Goal: Check status: Check status

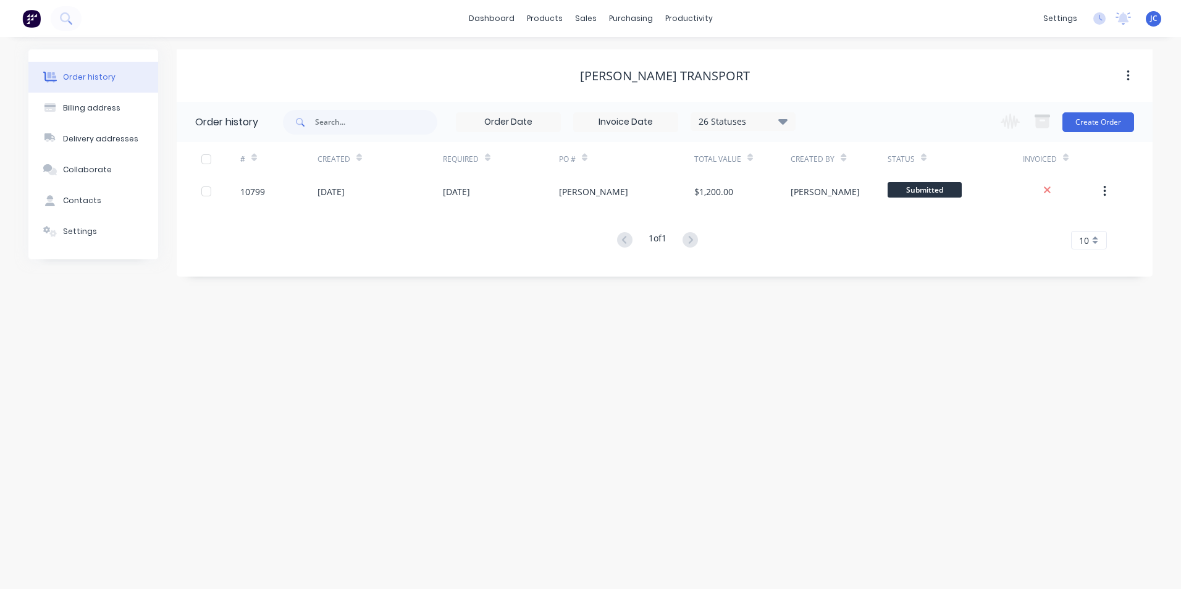
click at [35, 15] on img at bounding box center [31, 18] width 19 height 19
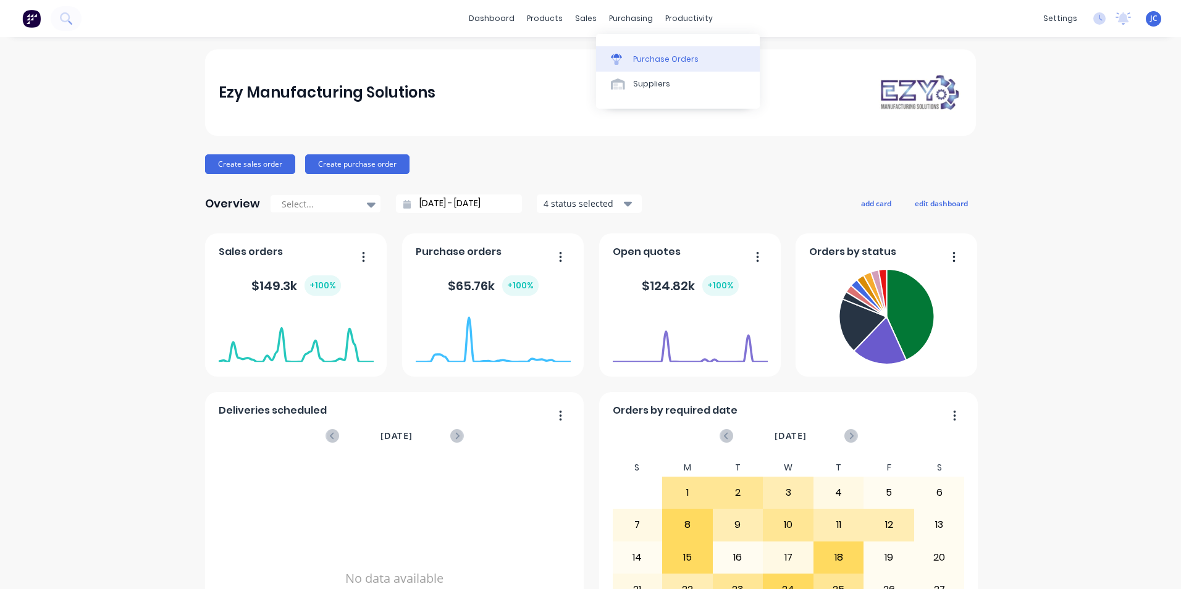
click at [662, 61] on div "Purchase Orders" at bounding box center [665, 59] width 65 height 11
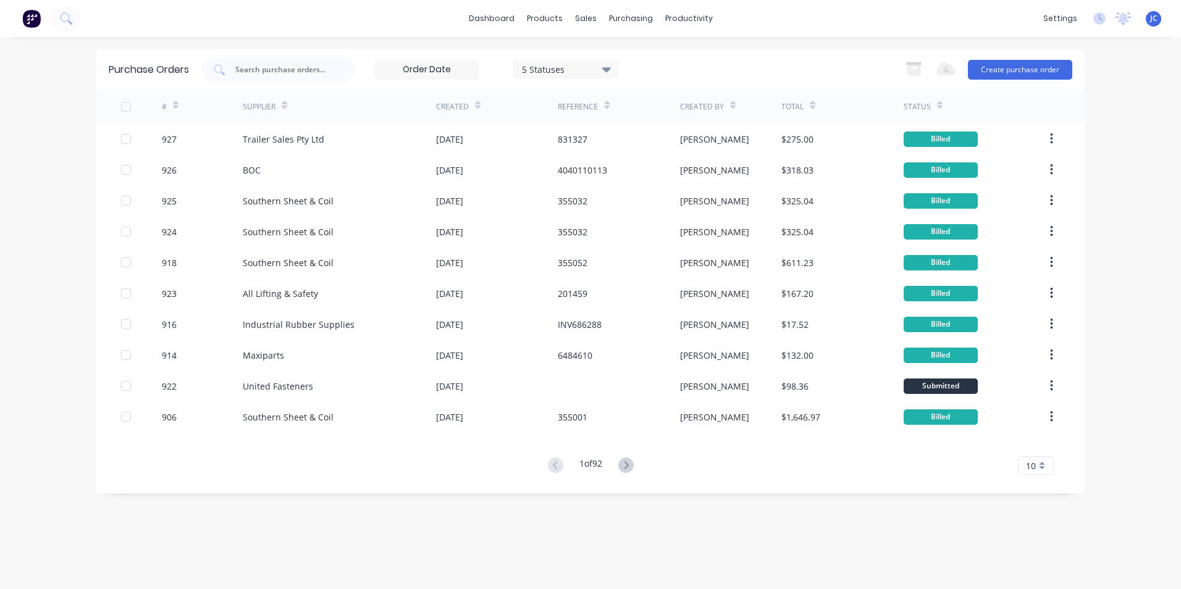
click at [457, 72] on input at bounding box center [427, 70] width 104 height 19
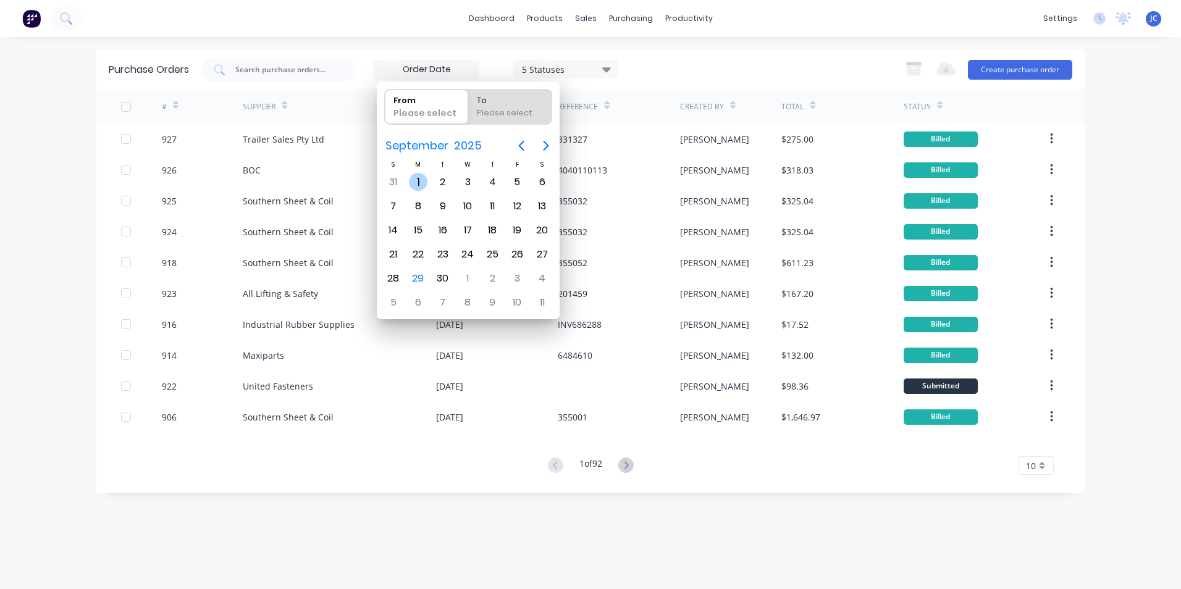
click at [414, 182] on div "1" at bounding box center [418, 182] width 19 height 19
type input "[DATE]"
radio input "false"
radio input "true"
click at [504, 108] on div "Please select" at bounding box center [509, 115] width 75 height 17
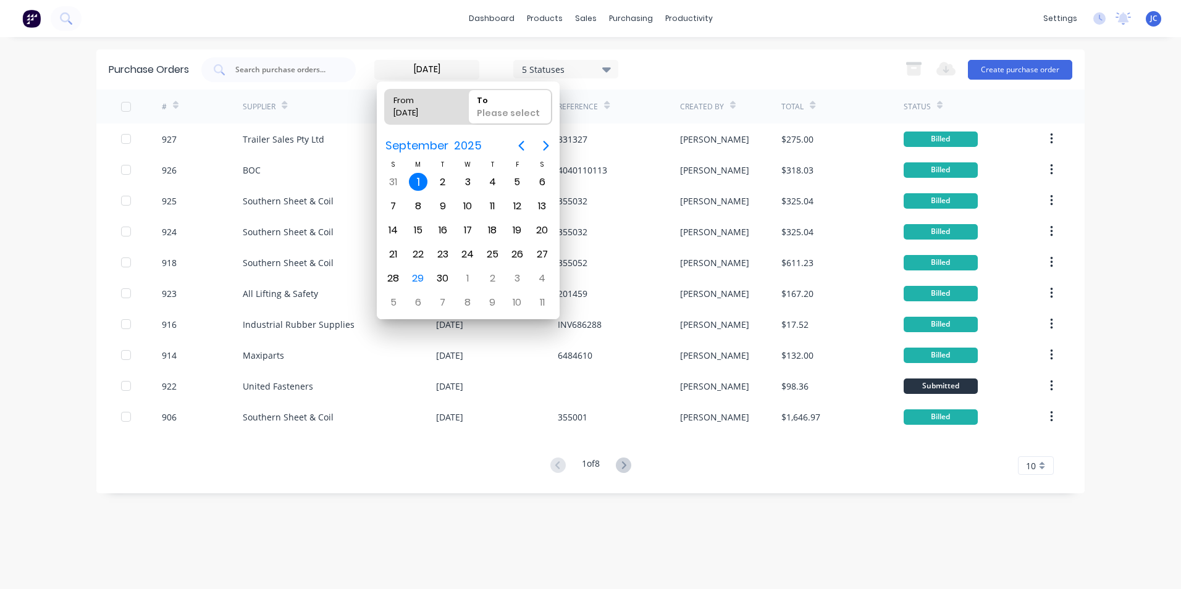
click at [469, 108] on input "To Please select" at bounding box center [468, 107] width 1 height 35
click at [504, 108] on div "Please select" at bounding box center [509, 115] width 75 height 17
click at [469, 108] on input "To Please select" at bounding box center [468, 107] width 1 height 35
click at [447, 280] on div "30" at bounding box center [443, 278] width 19 height 19
type input "[DATE] - [DATE]"
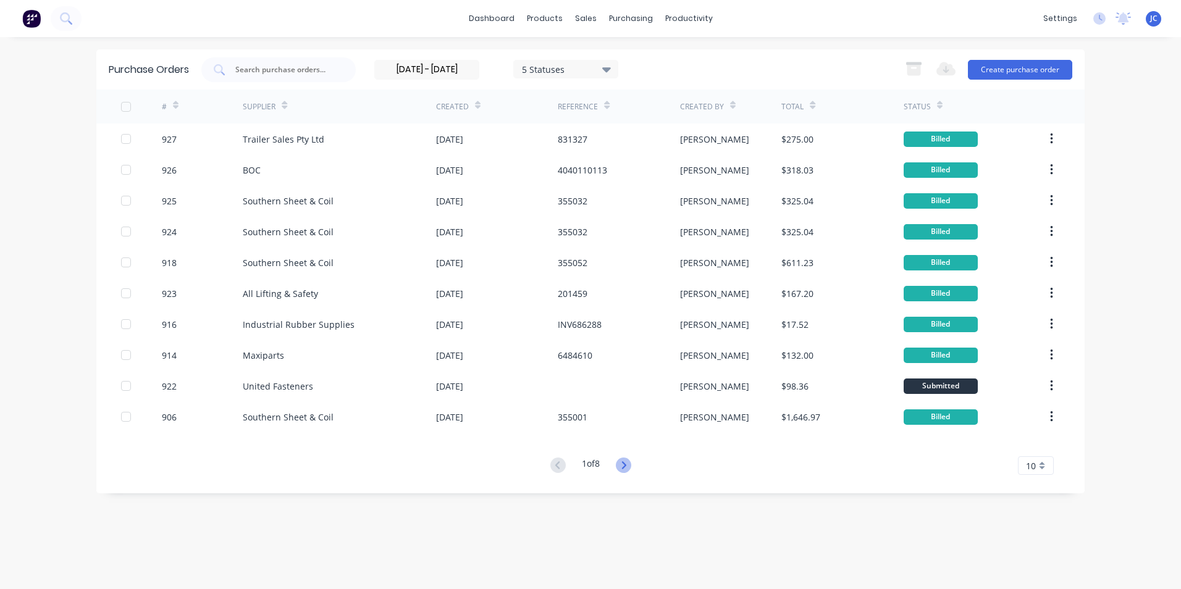
click at [626, 466] on icon at bounding box center [624, 465] width 4 height 7
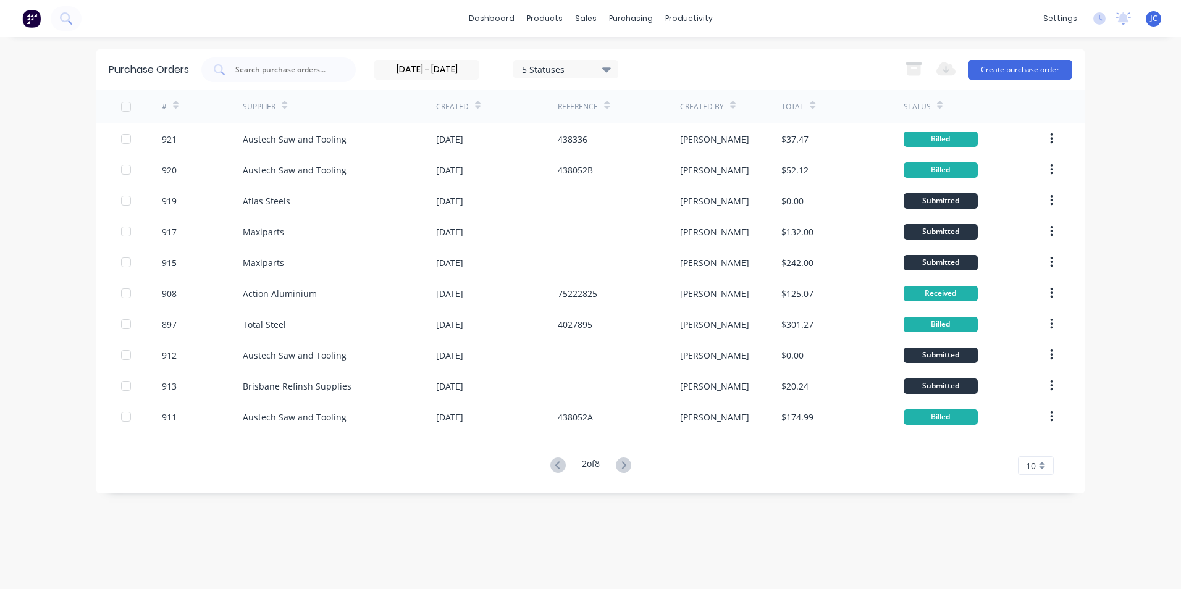
click at [626, 466] on icon at bounding box center [624, 465] width 4 height 7
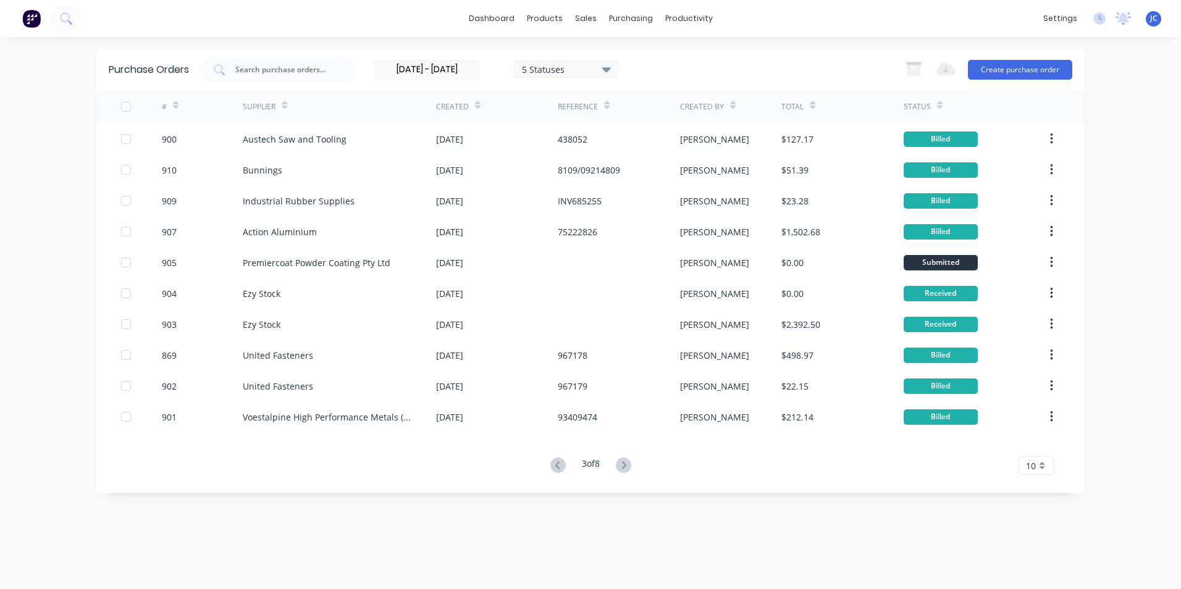
click at [626, 466] on icon at bounding box center [624, 465] width 4 height 7
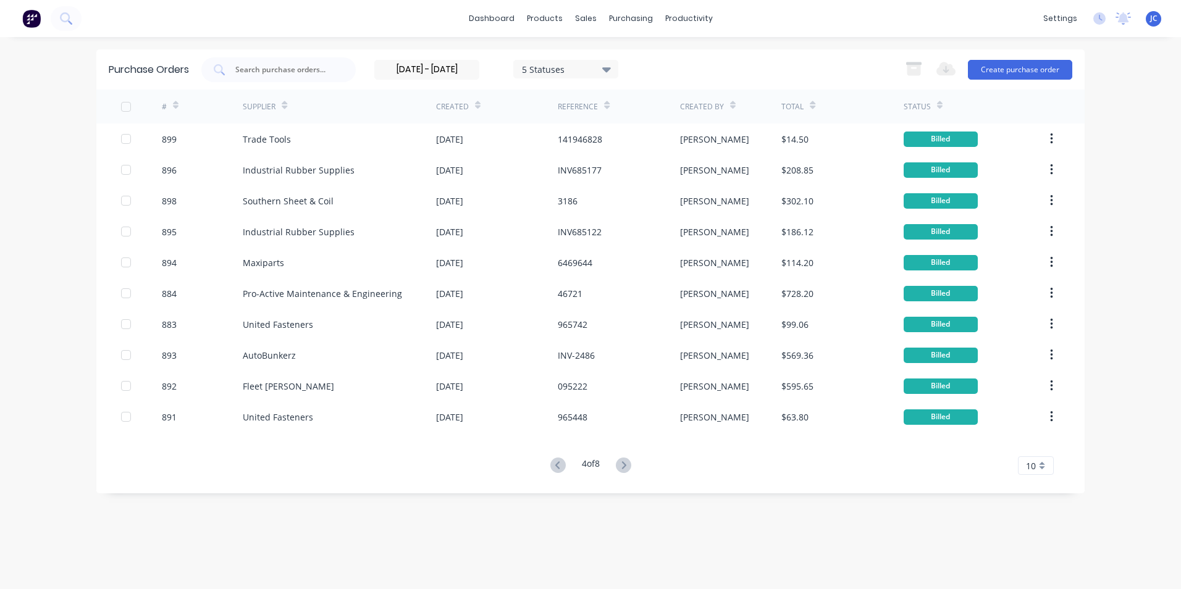
click at [626, 466] on icon at bounding box center [624, 465] width 4 height 7
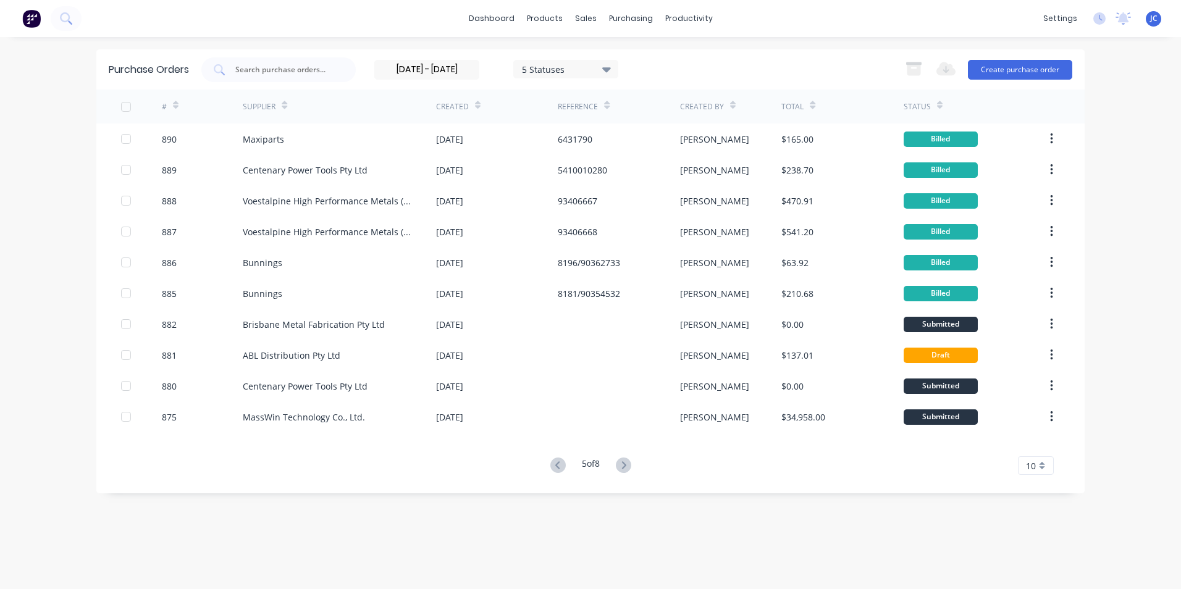
click at [626, 466] on icon at bounding box center [624, 465] width 4 height 7
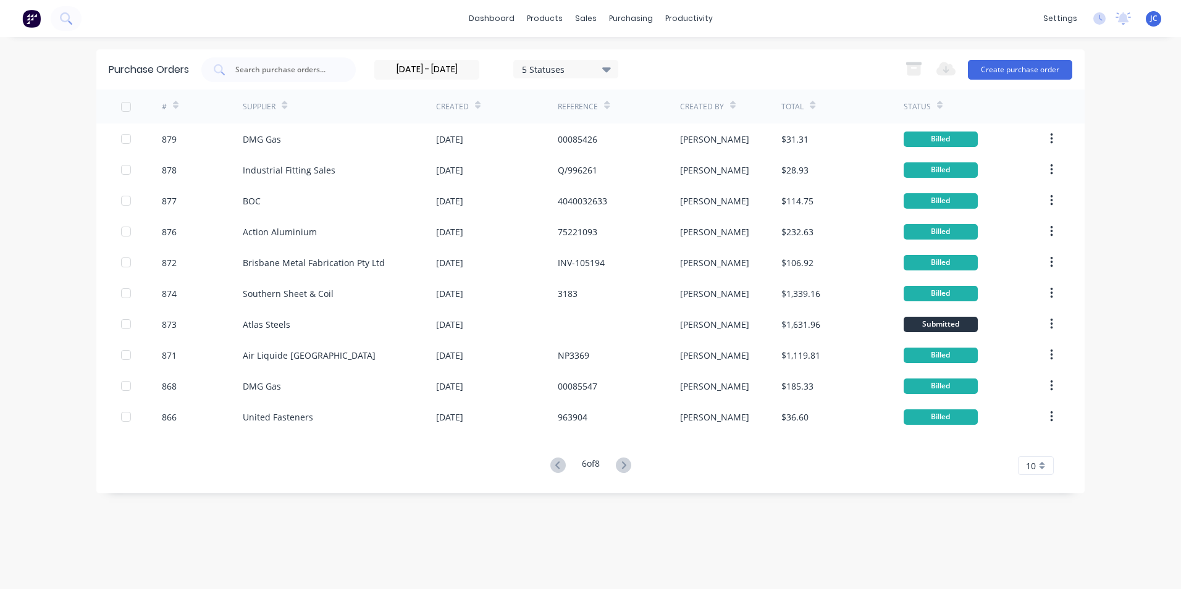
click at [626, 466] on icon at bounding box center [624, 465] width 4 height 7
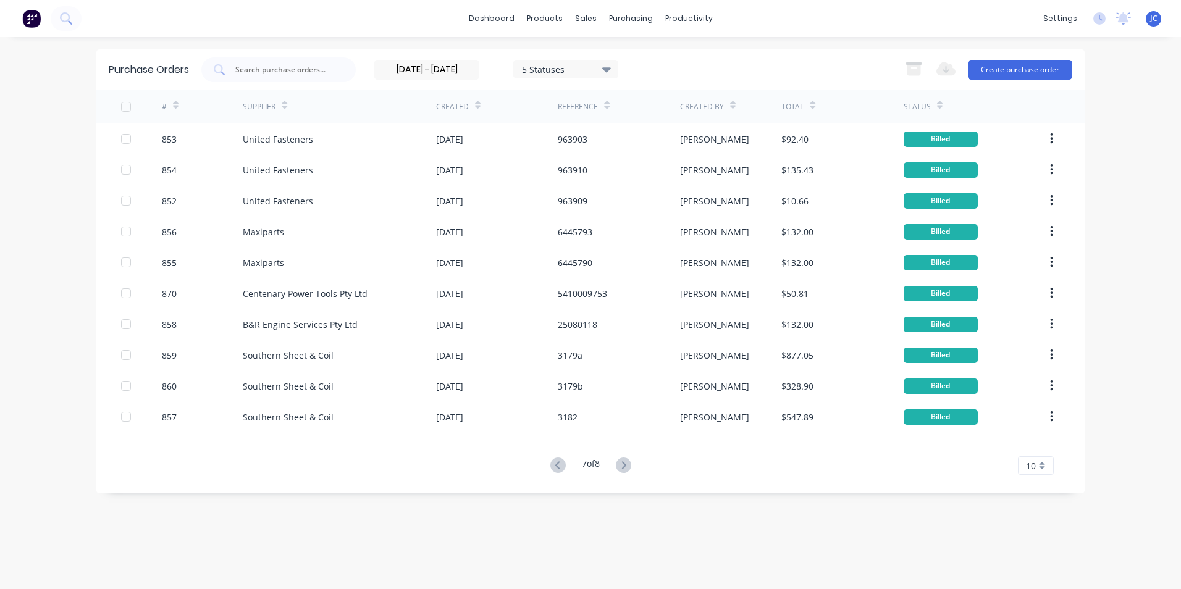
click at [626, 466] on icon at bounding box center [624, 465] width 4 height 7
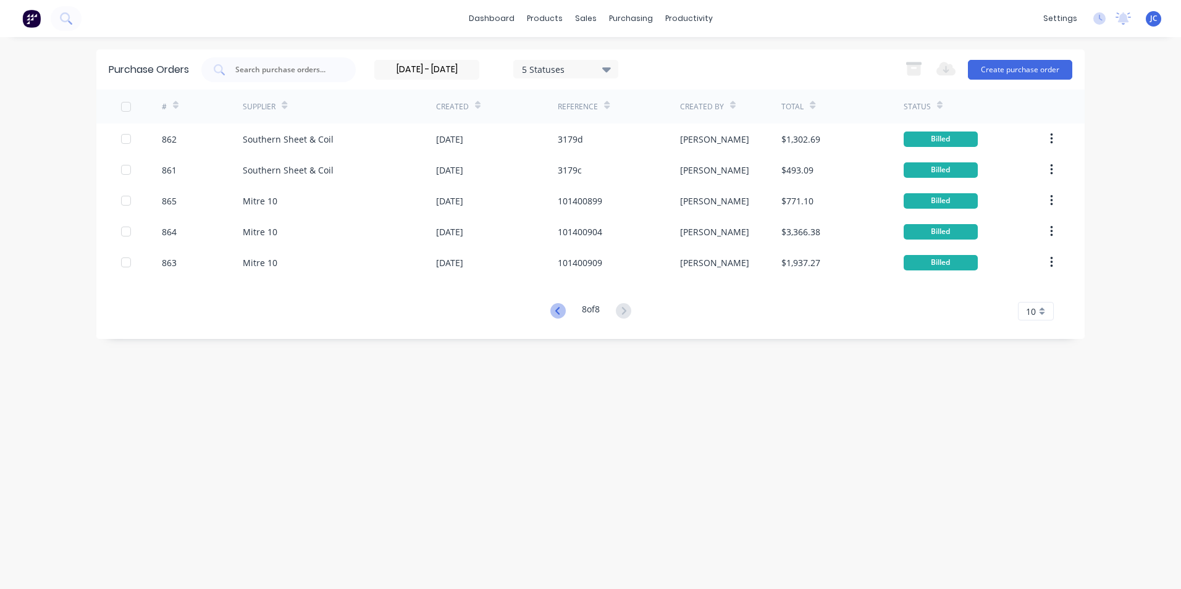
click at [555, 310] on icon at bounding box center [558, 310] width 15 height 15
